Goal: Information Seeking & Learning: Check status

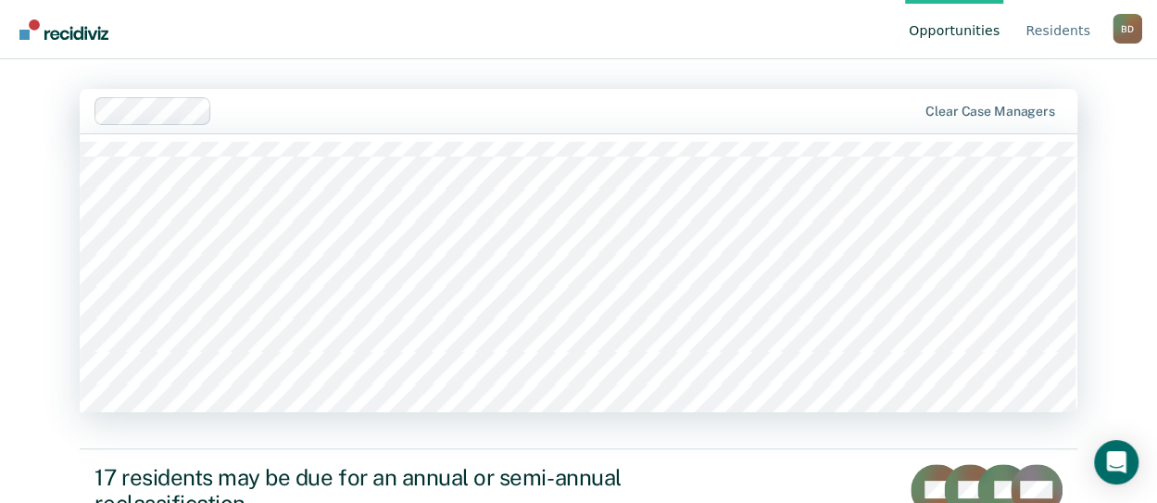
click at [309, 103] on div at bounding box center [567, 110] width 696 height 21
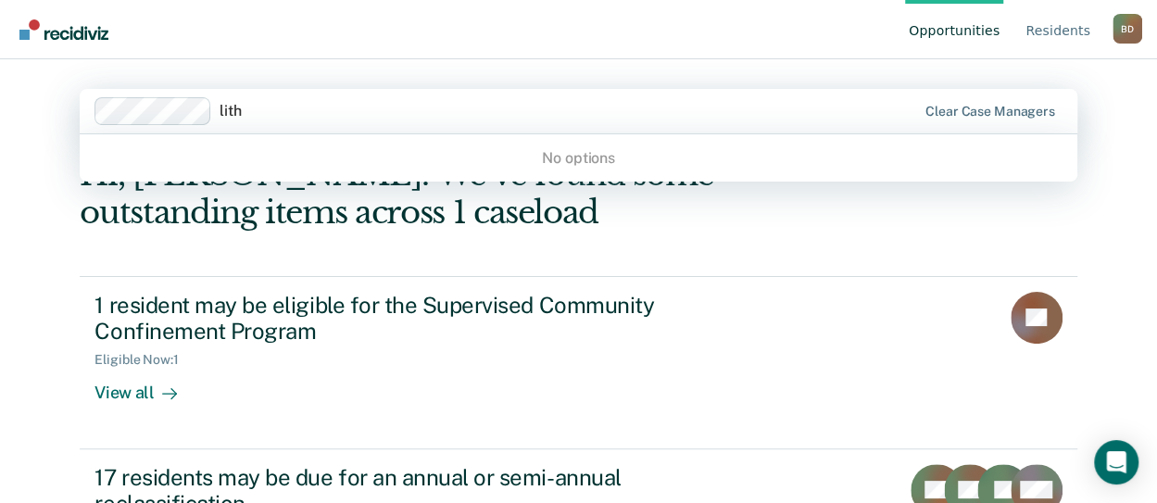
type input "lit"
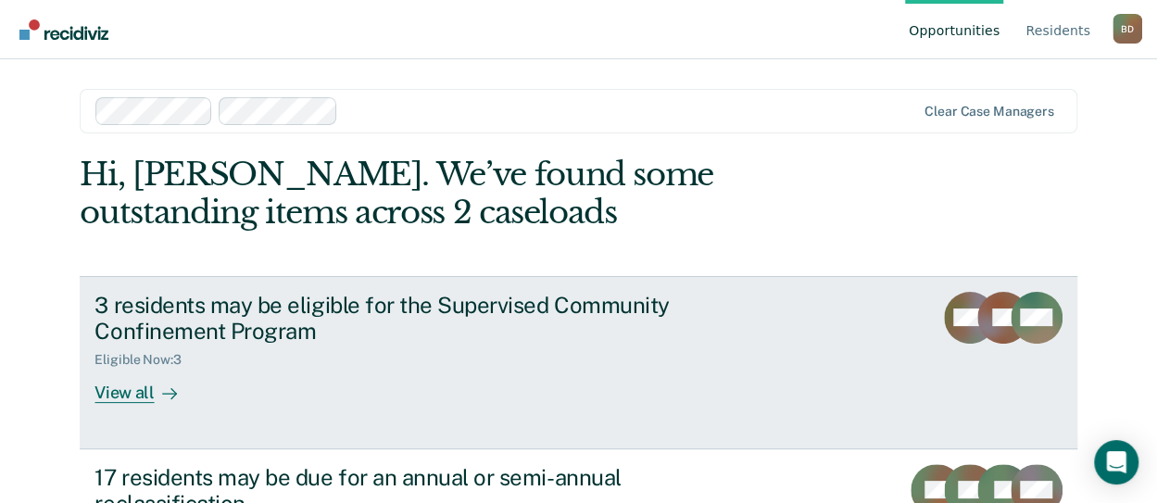
click at [333, 325] on div "3 residents may be eligible for the Supervised Community Confinement Program" at bounding box center [419, 319] width 650 height 54
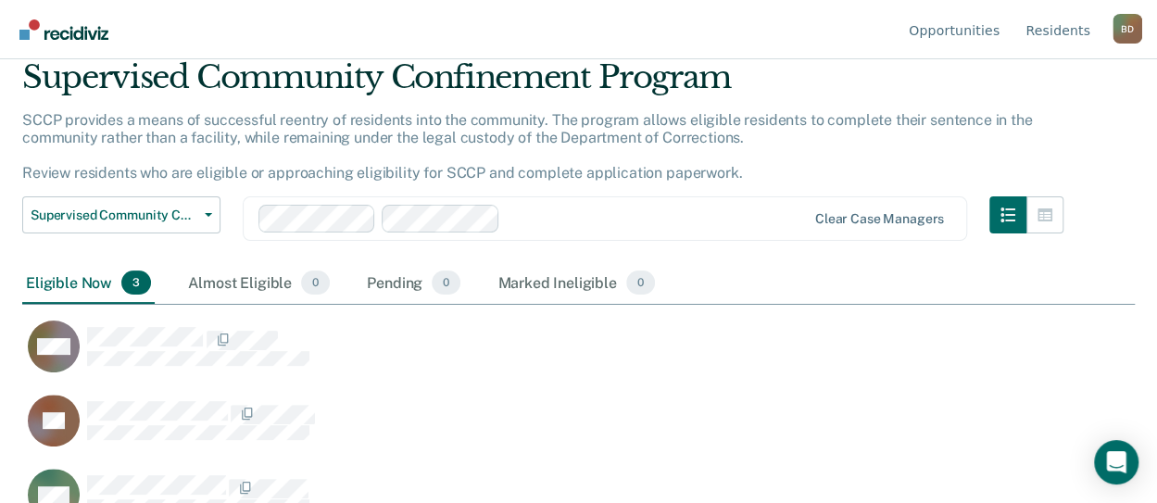
scroll to position [107, 0]
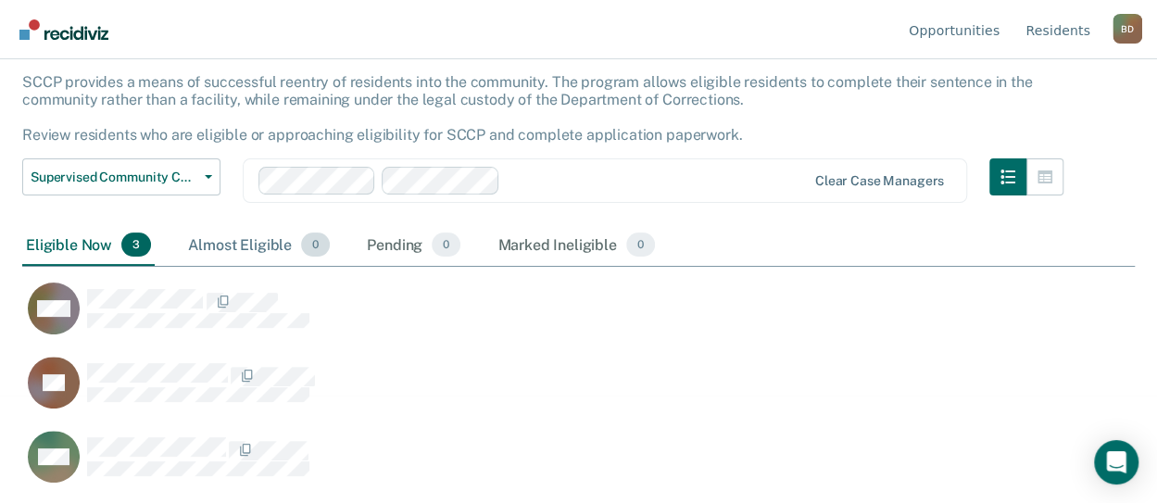
click at [283, 246] on div "Almost Eligible 0" at bounding box center [258, 245] width 149 height 41
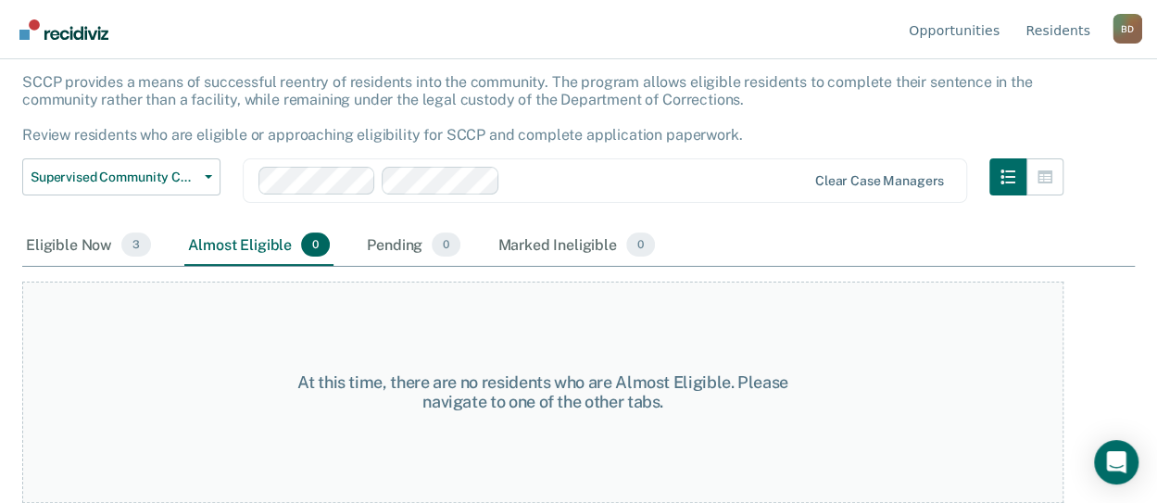
scroll to position [106, 0]
click at [432, 249] on span "0" at bounding box center [446, 245] width 29 height 24
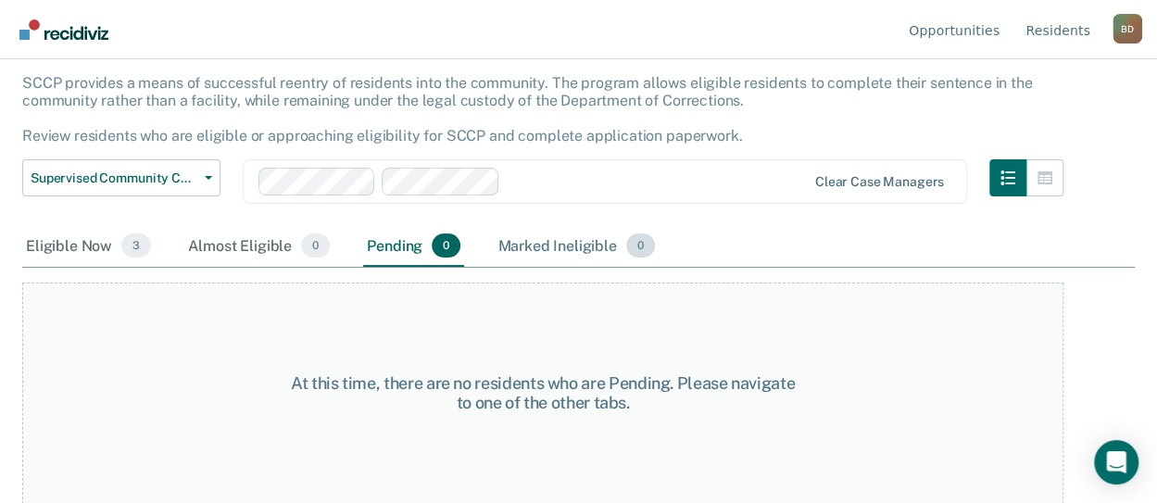
click at [545, 245] on div "Marked Ineligible 0" at bounding box center [576, 246] width 165 height 41
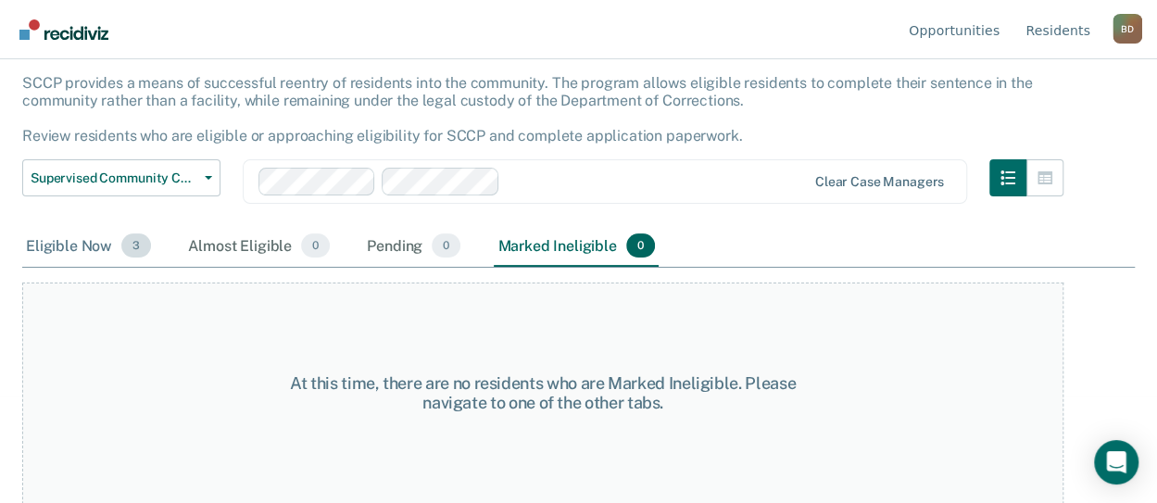
click at [99, 249] on div "Eligible Now 3" at bounding box center [88, 246] width 132 height 41
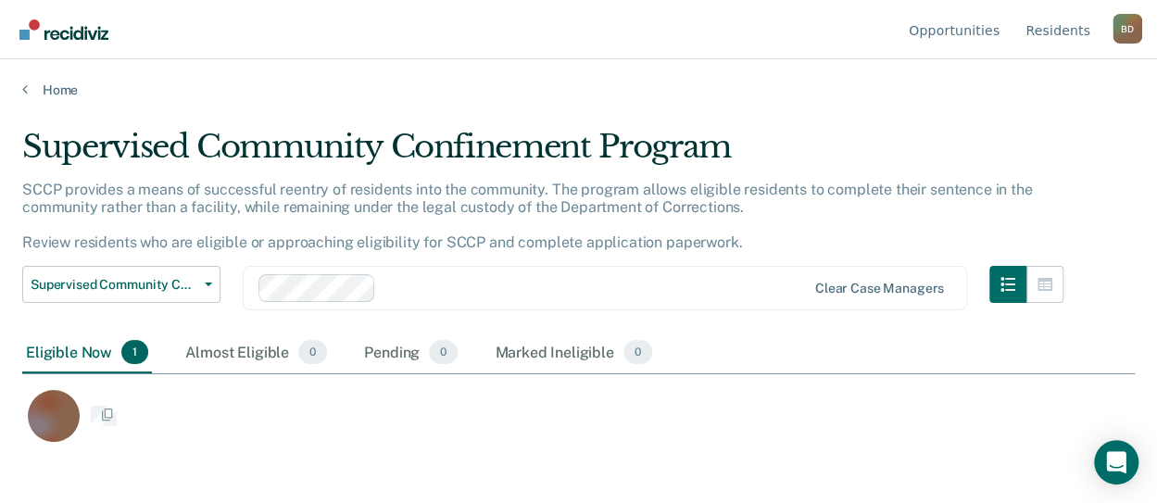
scroll to position [222, 1111]
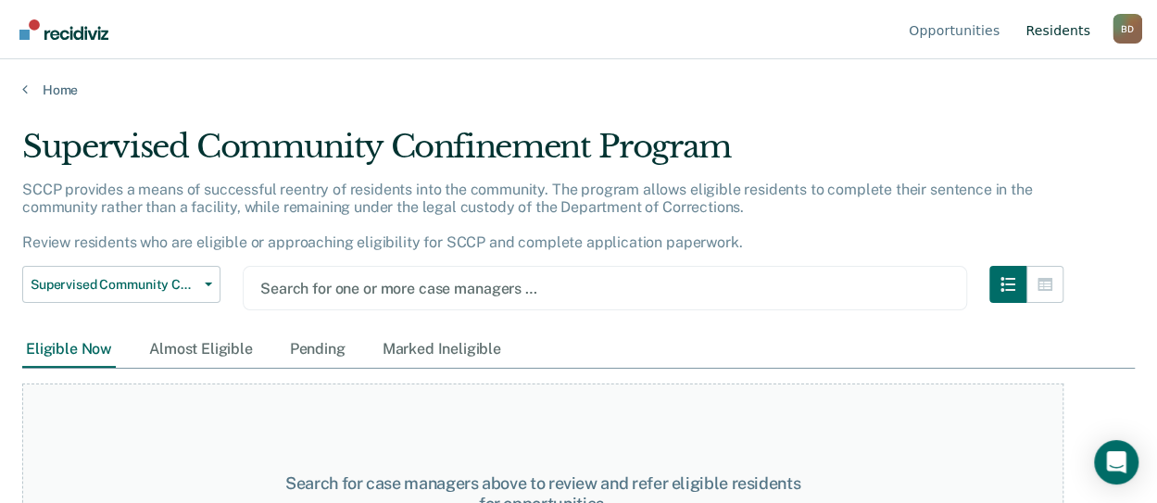
click at [1081, 31] on link "Resident s" at bounding box center [1057, 29] width 72 height 59
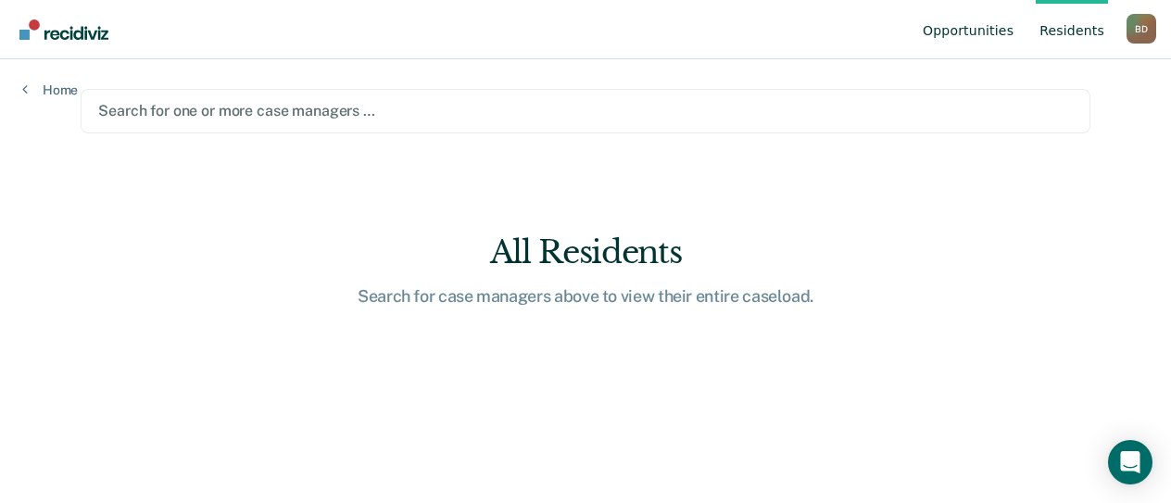
click at [995, 33] on link "Opportunities" at bounding box center [968, 29] width 98 height 59
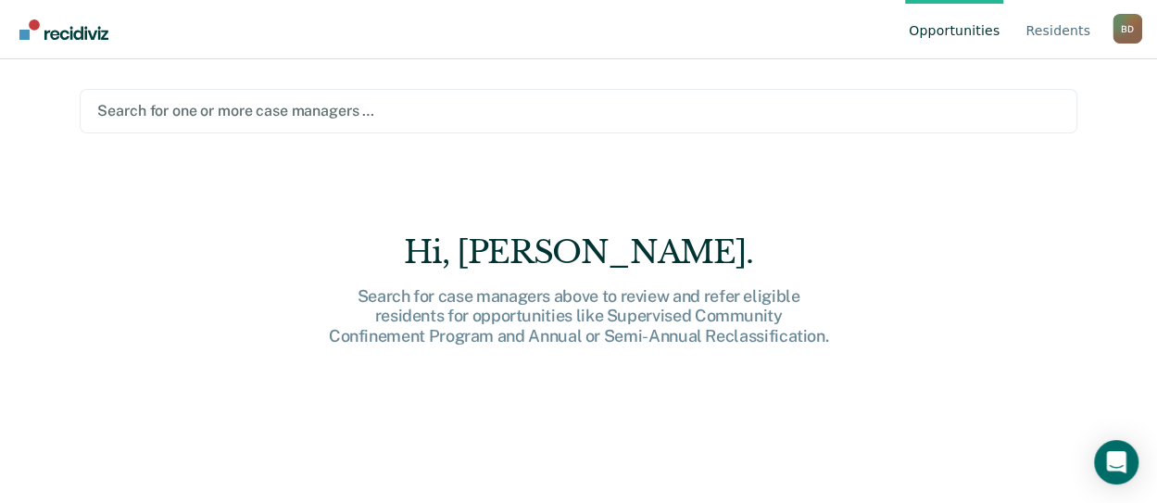
click at [288, 115] on div at bounding box center [577, 110] width 961 height 21
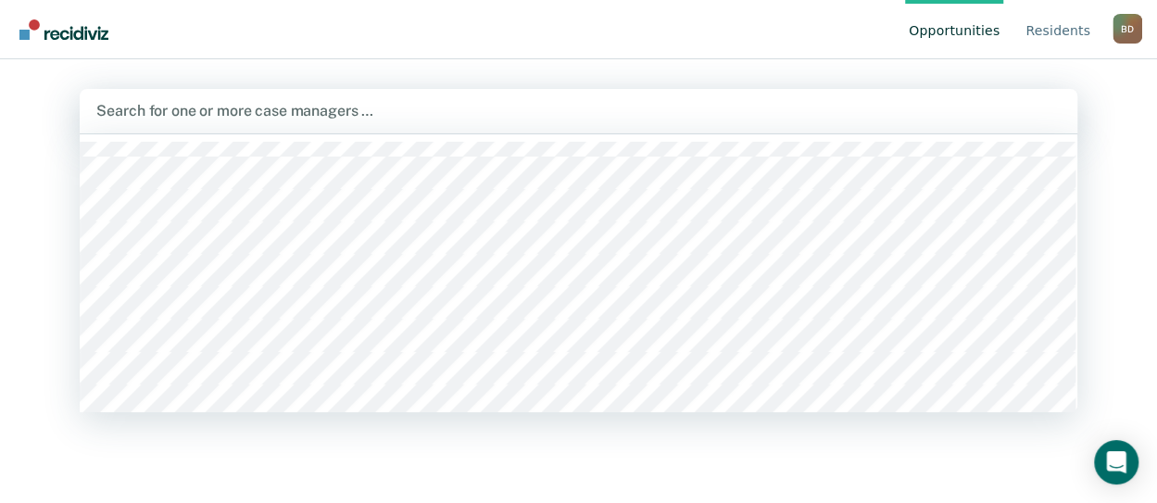
click at [228, 265] on div at bounding box center [578, 273] width 996 height 278
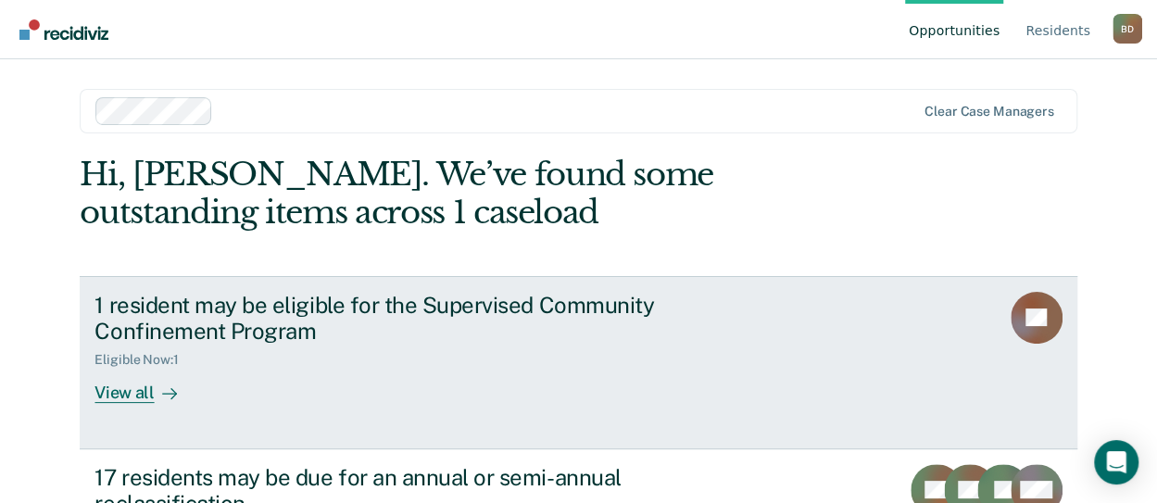
click at [272, 345] on div "Eligible Now : 1" at bounding box center [419, 355] width 650 height 23
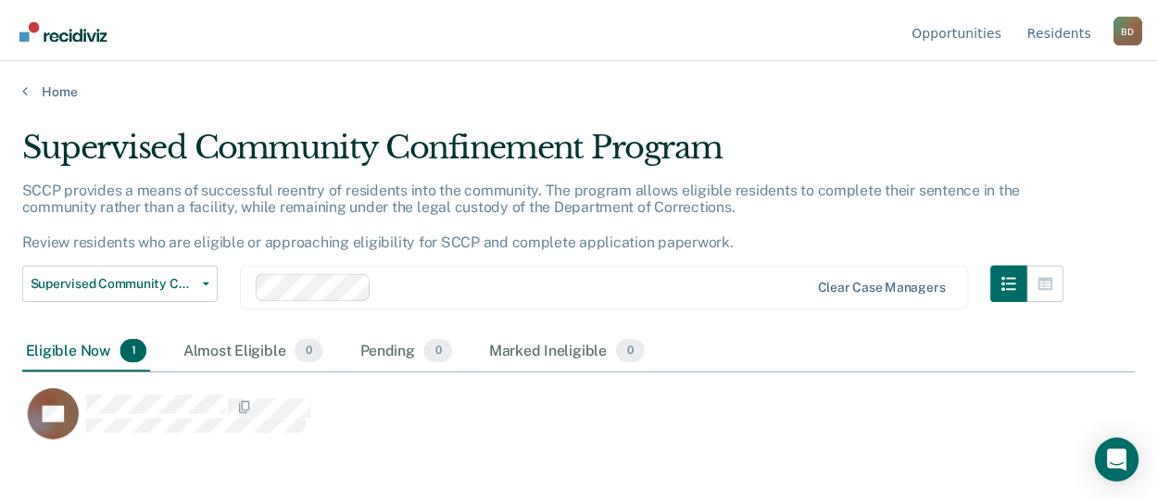
scroll to position [222, 1111]
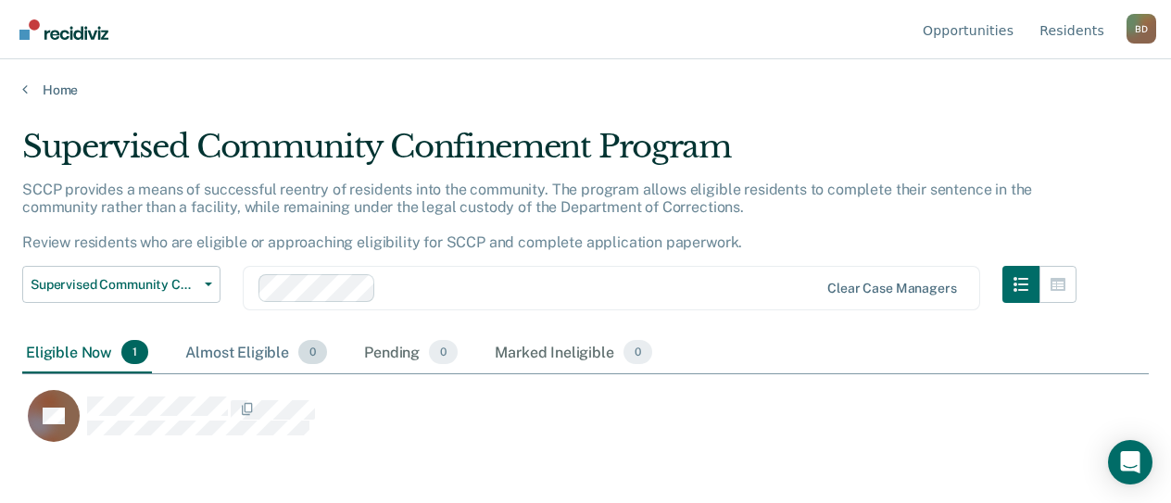
click at [237, 361] on div "Almost Eligible 0" at bounding box center [256, 352] width 149 height 41
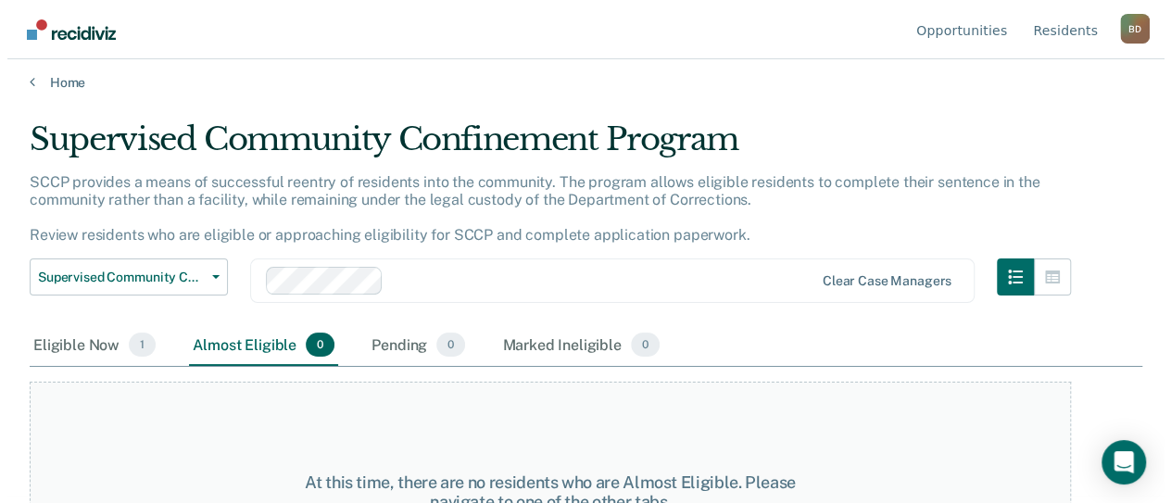
scroll to position [0, 0]
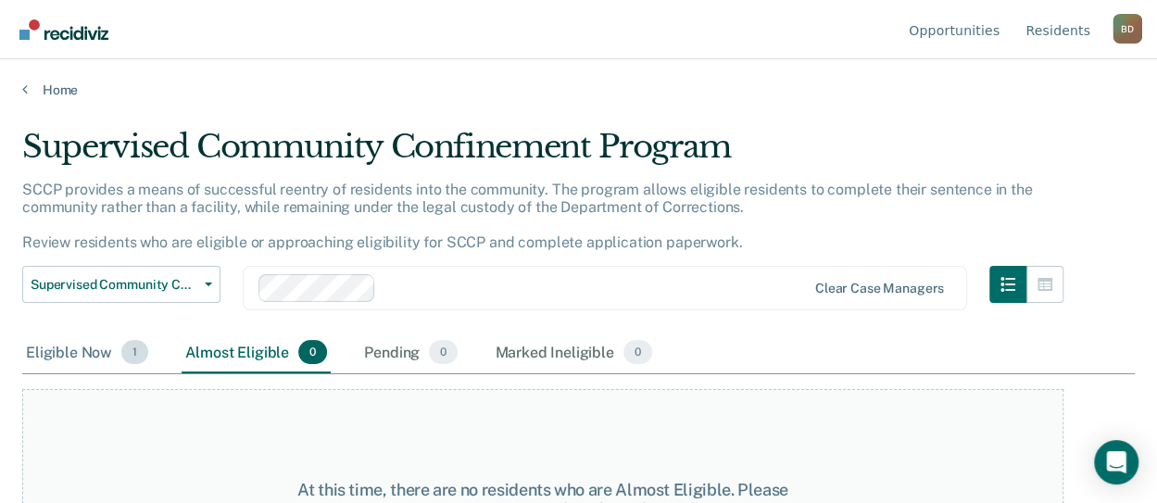
click at [117, 340] on div "Eligible Now 1" at bounding box center [87, 352] width 130 height 41
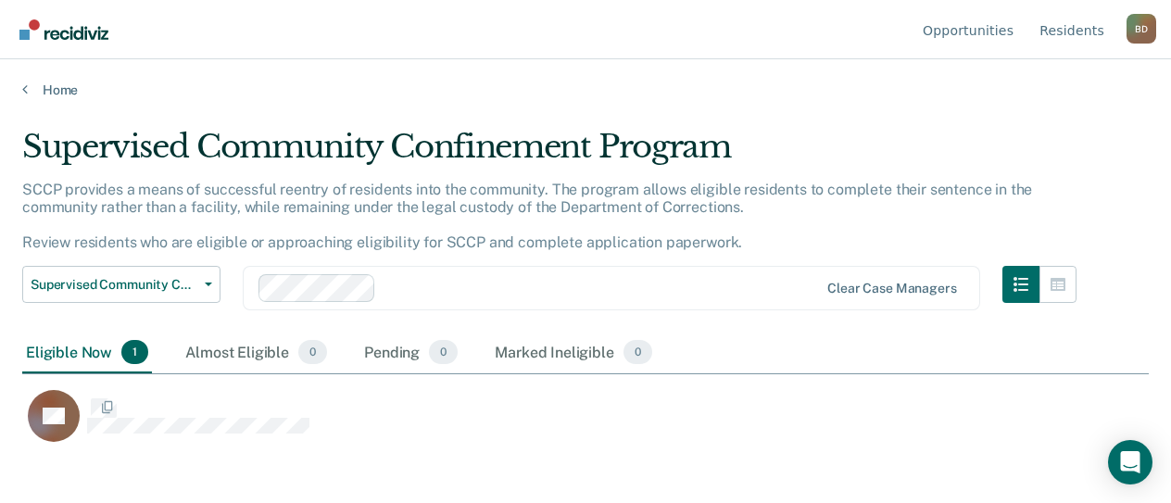
scroll to position [222, 1111]
